Goal: Information Seeking & Learning: Learn about a topic

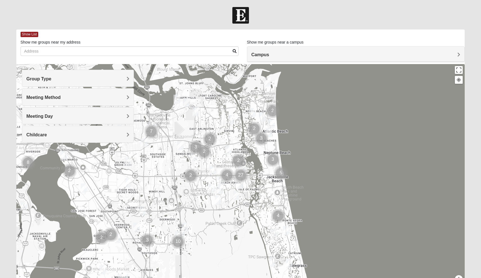
click at [264, 53] on span "Campus" at bounding box center [260, 54] width 18 height 5
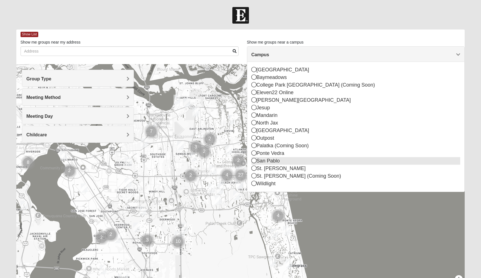
click at [256, 163] on icon at bounding box center [253, 160] width 5 height 5
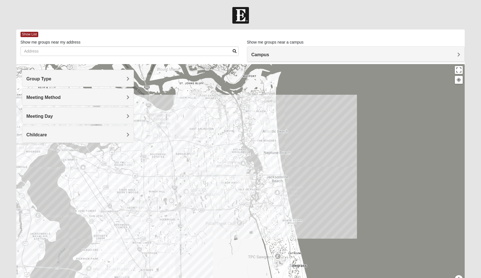
click at [107, 79] on h4 "Group Type" at bounding box center [77, 78] width 103 height 5
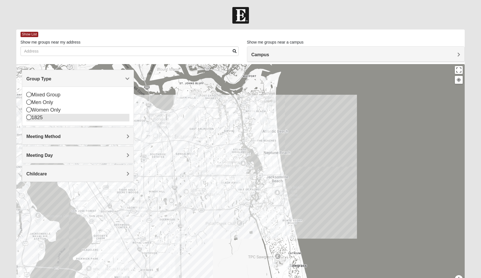
click at [28, 118] on icon at bounding box center [28, 117] width 5 height 5
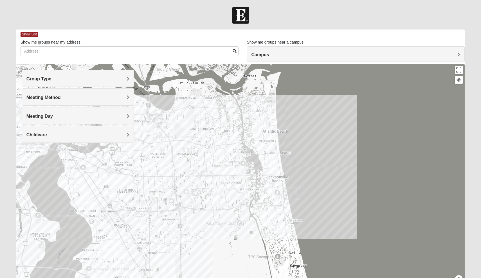
click at [64, 97] on h4 "Meeting Method" at bounding box center [77, 97] width 103 height 5
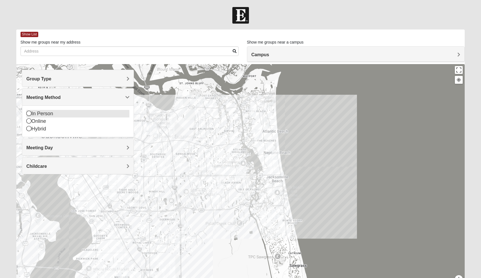
click at [28, 114] on icon at bounding box center [28, 113] width 5 height 5
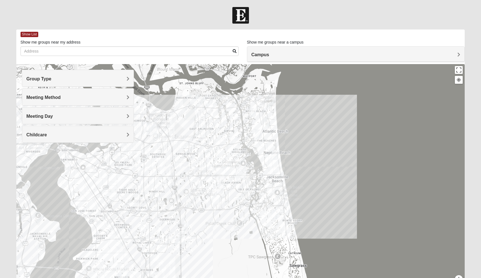
click at [56, 117] on h4 "Meeting Day" at bounding box center [77, 116] width 103 height 5
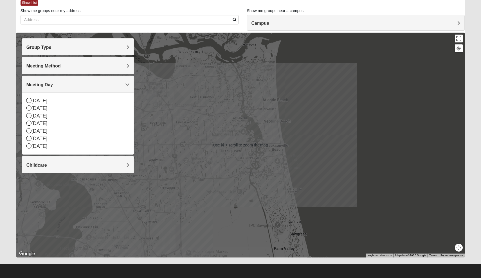
scroll to position [31, 0]
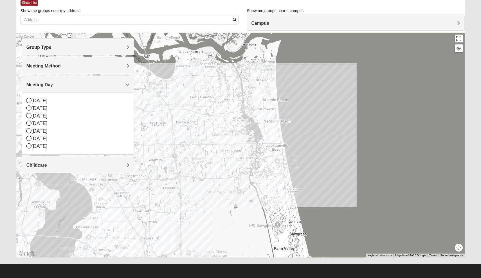
click at [125, 86] on h4 "Meeting Day" at bounding box center [77, 84] width 103 height 5
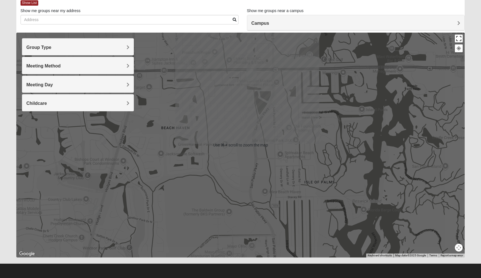
click at [458, 38] on button "Toggle fullscreen view" at bounding box center [459, 39] width 8 height 8
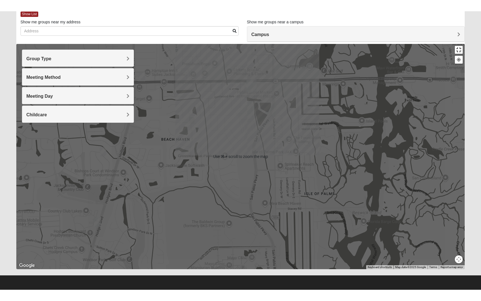
scroll to position [8, 0]
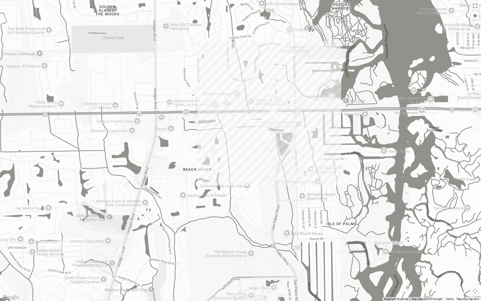
drag, startPoint x: 276, startPoint y: 119, endPoint x: 309, endPoint y: 168, distance: 58.7
click at [309, 168] on div at bounding box center [240, 150] width 481 height 301
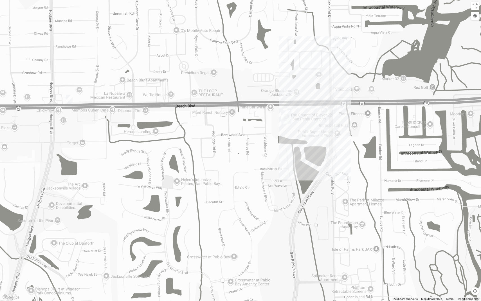
click at [68, 96] on img "1825 Womens Annis/Ferguson 32246" at bounding box center [69, 98] width 7 height 9
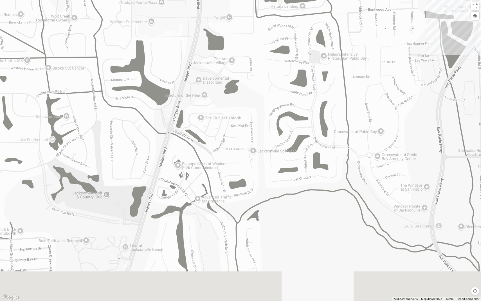
drag, startPoint x: 114, startPoint y: 180, endPoint x: 269, endPoint y: 47, distance: 203.8
click at [269, 47] on div "1825 Womens [PERSON_NAME]/[PERSON_NAME] 32246 [DATE] AM 1825 In Person No Child…" at bounding box center [240, 150] width 481 height 301
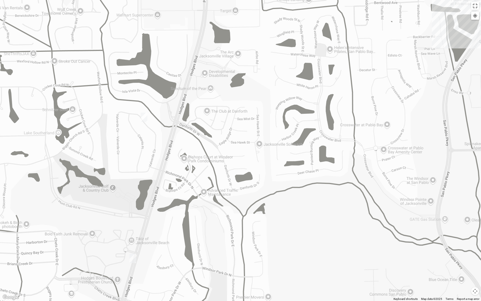
click at [145, 116] on img "1825 Mens Cason 32224" at bounding box center [144, 116] width 7 height 9
click at [133, 258] on img "1825 Womens Hirneisen 32224" at bounding box center [132, 257] width 7 height 9
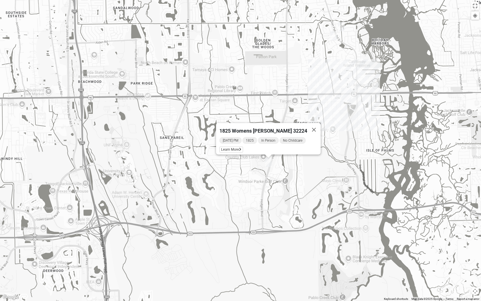
drag, startPoint x: 348, startPoint y: 105, endPoint x: 302, endPoint y: 165, distance: 76.3
click at [303, 166] on div "1825 Womens [PERSON_NAME] 32224 [DATE] PM 1825 In Person No Childcare Learn More" at bounding box center [240, 150] width 481 height 301
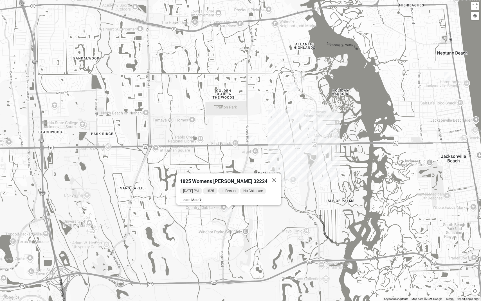
click at [294, 88] on img "1825 Womens Wood 32224" at bounding box center [294, 86] width 7 height 9
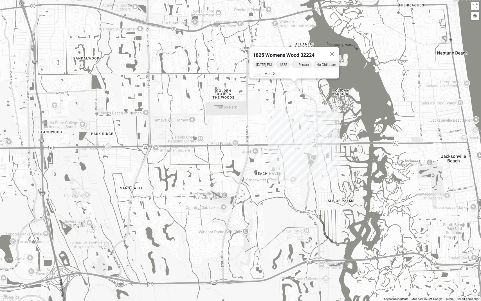
click at [303, 80] on img "1825 Womens Stewart 32224" at bounding box center [301, 76] width 7 height 9
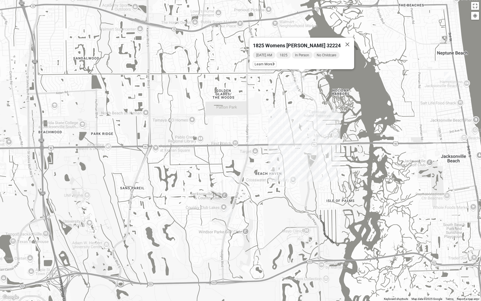
click at [447, 79] on img "1825 Mixed Garrard 32250" at bounding box center [447, 76] width 7 height 9
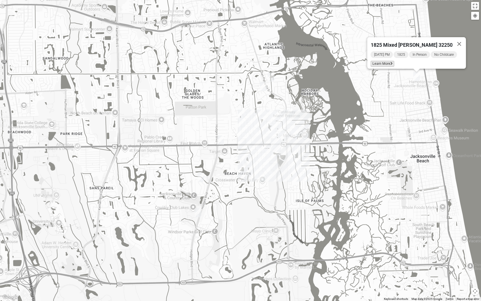
click at [388, 63] on span "Learn More" at bounding box center [383, 64] width 24 height 6
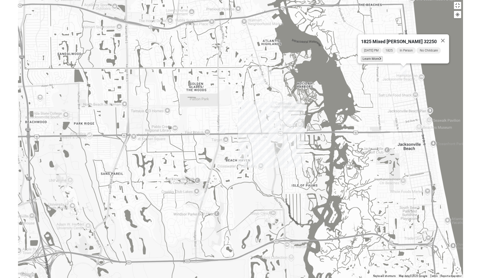
scroll to position [5, 0]
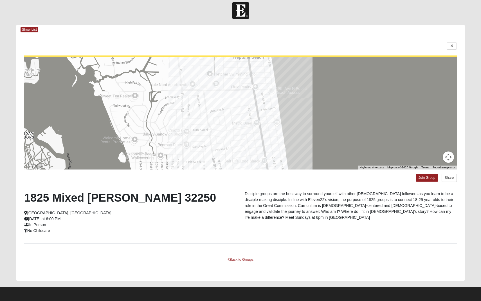
click at [241, 260] on html "Log In Find A Group Error Show List Loading Groups" at bounding box center [240, 148] width 481 height 306
click at [238, 258] on html "Log In Find A Group Error Show List Loading Groups" at bounding box center [240, 148] width 481 height 306
click at [227, 259] on html "Log In Find A Group Error Show List Loading Groups" at bounding box center [240, 148] width 481 height 306
click at [453, 44] on html "Log In Find A Group Error Show List Loading Groups" at bounding box center [240, 148] width 481 height 306
click at [452, 47] on html "Log In Find A Group Error Show List Loading Groups" at bounding box center [240, 148] width 481 height 306
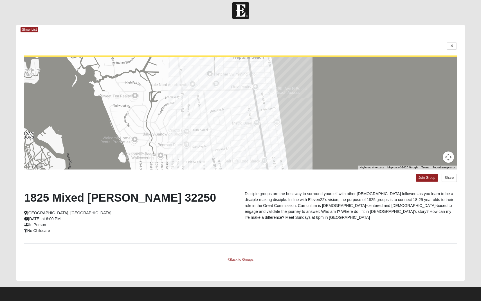
click at [452, 47] on html "Log In Find A Group Error Show List Loading Groups" at bounding box center [240, 148] width 481 height 306
click at [447, 156] on html "Log In Find A Group Error Show List Loading Groups" at bounding box center [240, 148] width 481 height 306
click at [451, 46] on html "Log In Find A Group Error Show List Loading Groups" at bounding box center [240, 148] width 481 height 306
click at [26, 29] on html "Log In Find A Group Error Show List Loading Groups" at bounding box center [240, 148] width 481 height 306
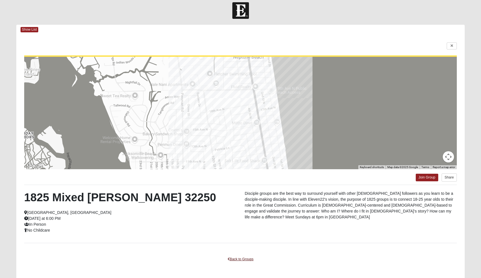
click at [247, 260] on link "Back to Groups" at bounding box center [240, 259] width 33 height 9
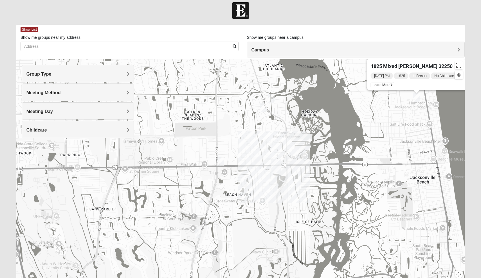
click at [102, 77] on div "Group Type" at bounding box center [78, 73] width 112 height 17
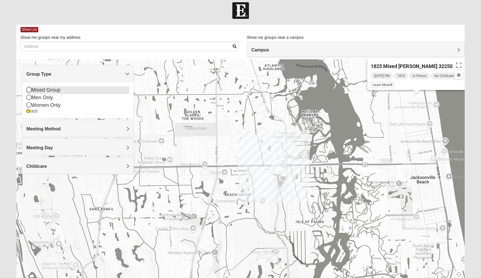
click at [30, 90] on icon at bounding box center [28, 89] width 5 height 5
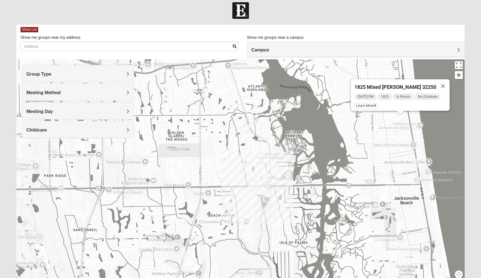
click at [256, 116] on img "1825 Womens Stewart 32224" at bounding box center [254, 118] width 7 height 9
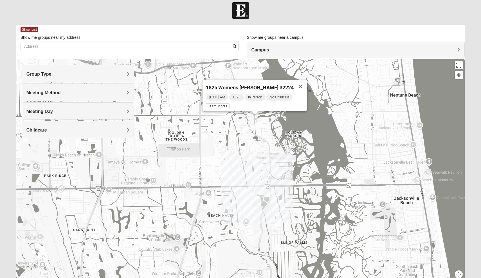
click at [245, 127] on img "1825 Womens Wood 32224" at bounding box center [247, 128] width 7 height 9
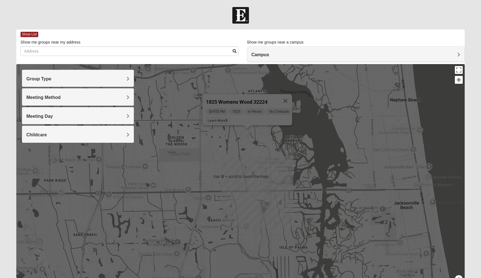
scroll to position [0, 0]
